Goal: Information Seeking & Learning: Learn about a topic

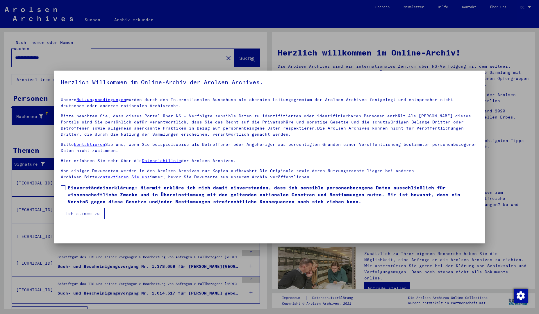
click at [90, 213] on button "Ich stimme zu" at bounding box center [83, 213] width 44 height 11
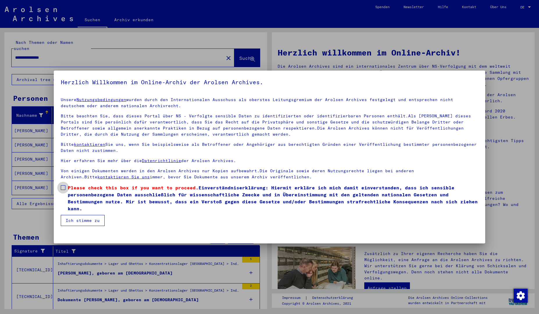
click at [63, 189] on span at bounding box center [63, 187] width 5 height 5
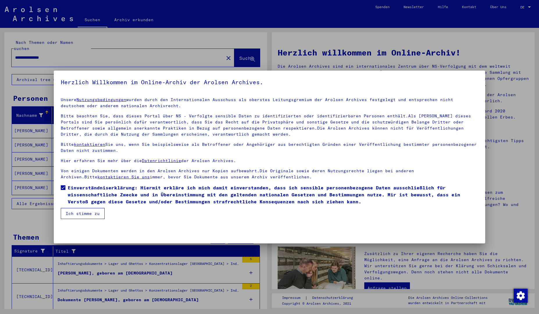
click at [72, 211] on button "Ich stimme zu" at bounding box center [83, 213] width 44 height 11
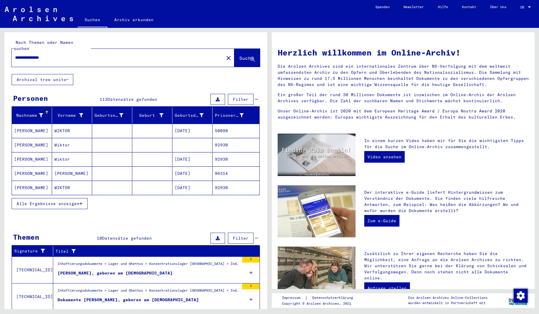
click at [60, 57] on div "**********" at bounding box center [114, 57] width 205 height 13
click at [69, 55] on input "**********" at bounding box center [116, 58] width 202 height 6
type input "******"
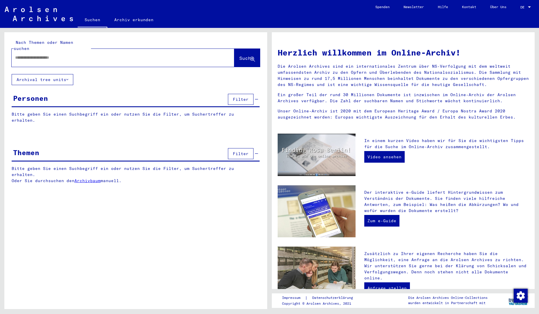
click at [28, 74] on button "Archival tree units" at bounding box center [43, 79] width 62 height 11
click at [521, 6] on span "DE" at bounding box center [523, 7] width 6 height 4
click at [516, 9] on span "English" at bounding box center [515, 10] width 14 height 4
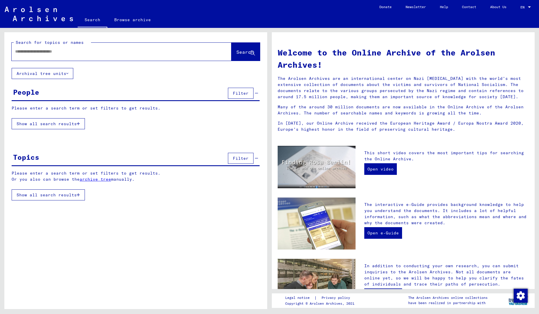
click at [133, 22] on link "Browse archive" at bounding box center [132, 20] width 51 height 14
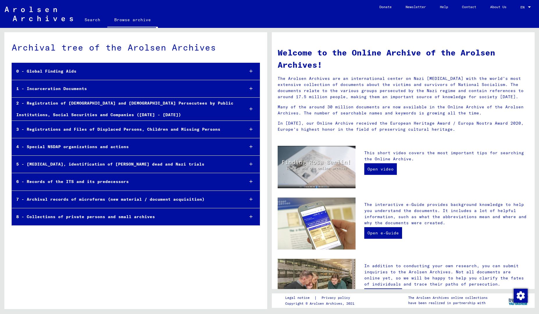
click at [93, 72] on div "0 - Global Finding Aids" at bounding box center [126, 71] width 228 height 11
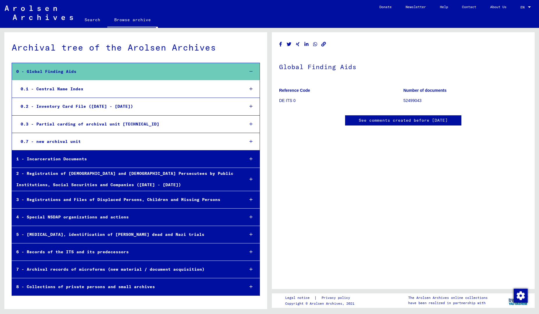
click at [250, 158] on icon at bounding box center [250, 159] width 3 height 4
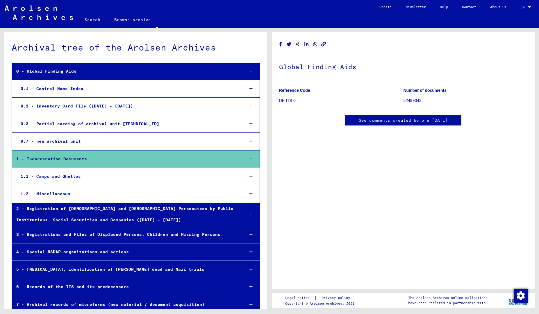
click at [82, 174] on div "1.1 - Camps and Ghettos" at bounding box center [128, 176] width 224 height 11
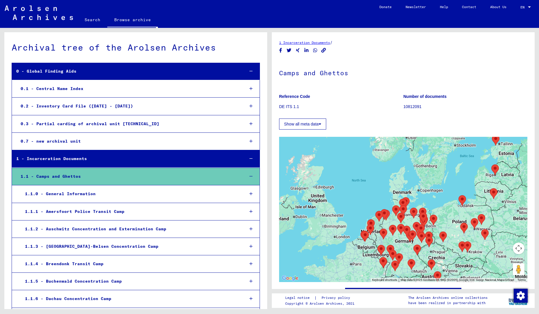
click at [200, 227] on div "1.1.2 - Auschwitz Concentration and Extermination Camp" at bounding box center [130, 229] width 219 height 11
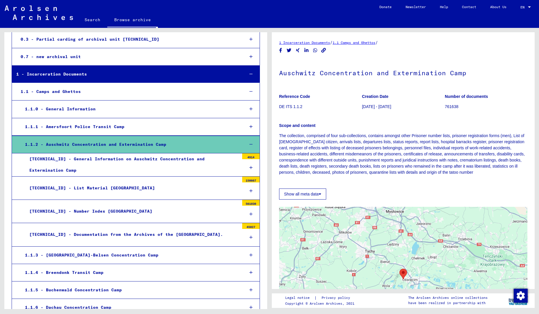
scroll to position [105, 0]
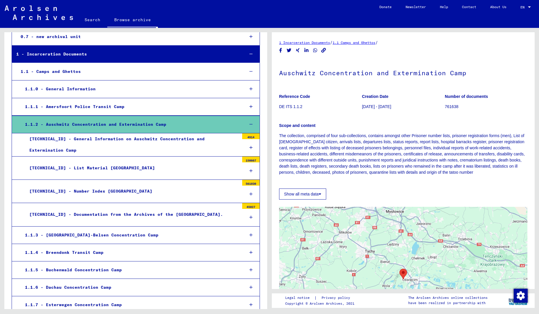
click at [232, 192] on div "[TECHNICAL_ID] - Number Index [GEOGRAPHIC_DATA]" at bounding box center [132, 191] width 214 height 11
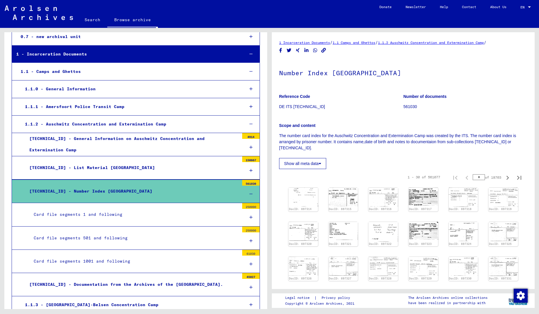
scroll to position [140, 0]
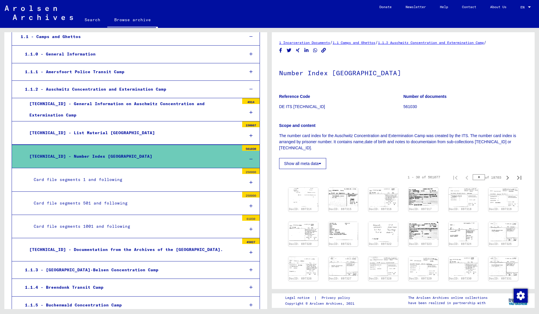
click at [244, 156] on div at bounding box center [250, 159] width 17 height 17
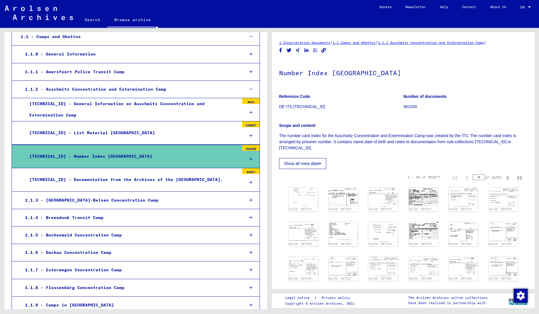
drag, startPoint x: 244, startPoint y: 156, endPoint x: 199, endPoint y: 5, distance: 157.8
click at [199, 5] on mat-sidenav-content "Search Browse archive Detailed questions/information about the documents? Send …" at bounding box center [269, 157] width 539 height 314
click at [156, 109] on div "[TECHNICAL_ID] - General Information on Auschwitz Concentration and Exterminati…" at bounding box center [132, 109] width 214 height 23
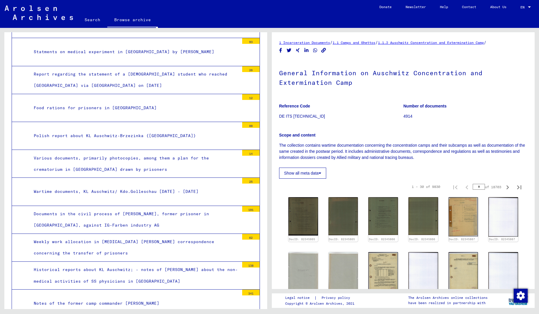
scroll to position [174, 0]
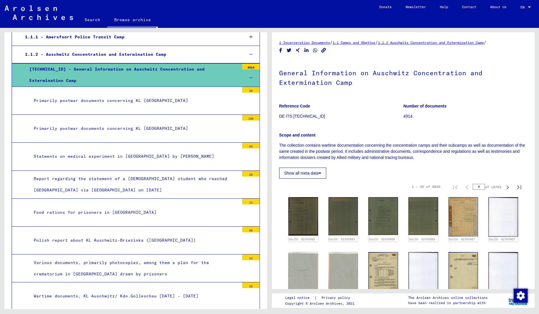
click at [249, 78] on icon at bounding box center [250, 78] width 3 height 4
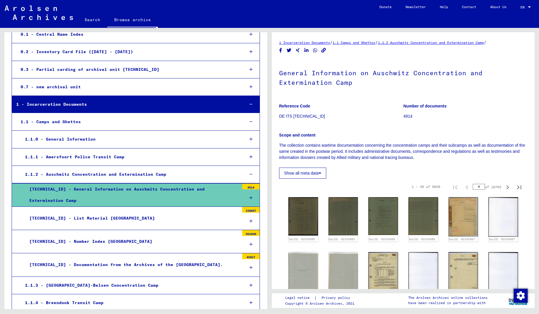
scroll to position [70, 0]
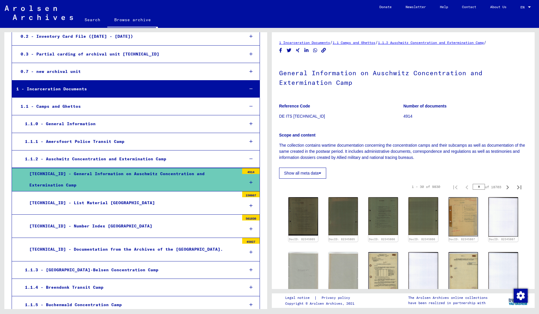
click at [205, 201] on div "[TECHNICAL_ID] - List Material [GEOGRAPHIC_DATA]" at bounding box center [132, 202] width 214 height 11
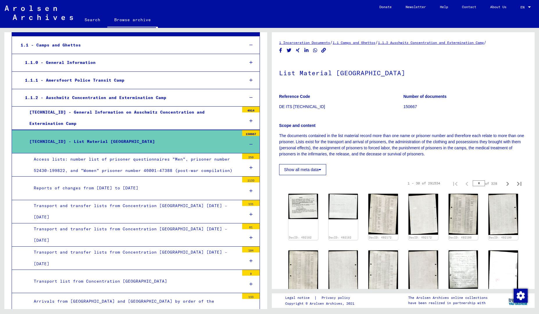
scroll to position [140, 0]
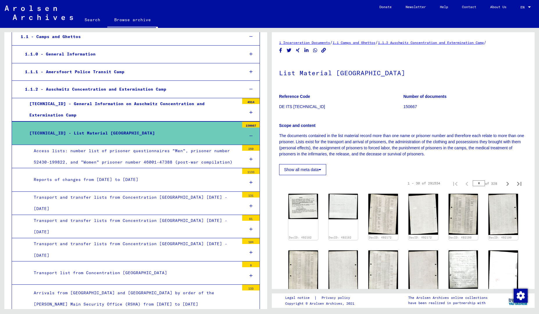
click at [201, 205] on div "Transport and transfer lists from Concentration [GEOGRAPHIC_DATA] [DATE] - [DAT…" at bounding box center [134, 203] width 210 height 23
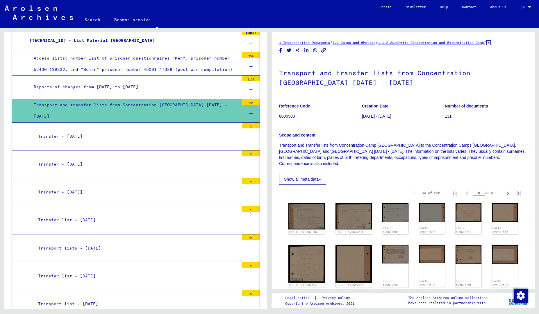
scroll to position [209, 0]
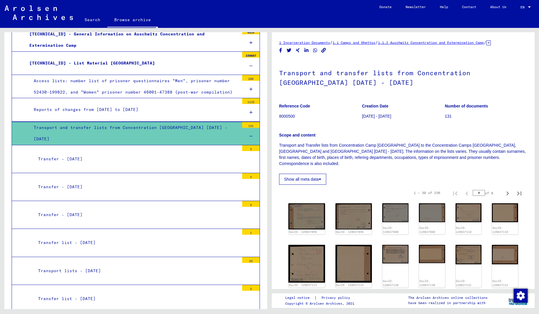
click at [244, 134] on div at bounding box center [250, 136] width 17 height 17
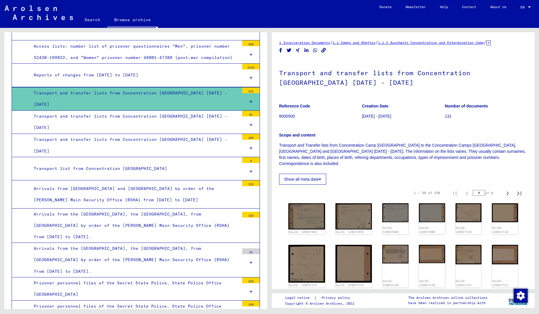
scroll to position [279, 0]
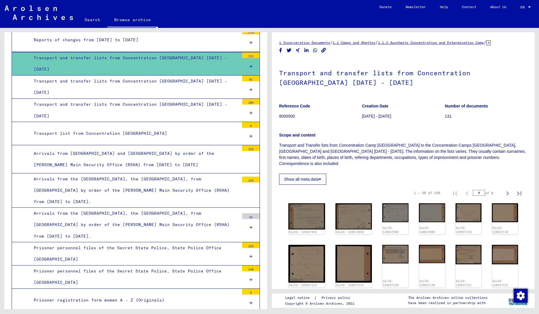
drag, startPoint x: 195, startPoint y: 182, endPoint x: 274, endPoint y: 230, distance: 92.2
click at [274, 28] on div "Archival tree of the Arolsen Archives 0 - Global Finding Aids 0.1 - Central Nam…" at bounding box center [269, 28] width 539 height 0
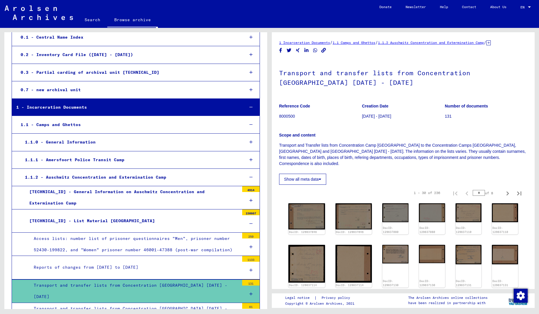
scroll to position [0, 0]
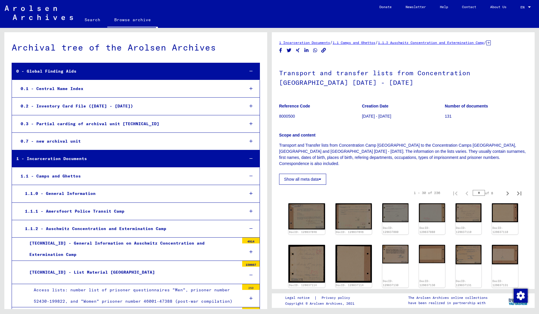
click at [471, 8] on link "Contact" at bounding box center [469, 7] width 28 height 14
